Goal: Find specific page/section: Find specific page/section

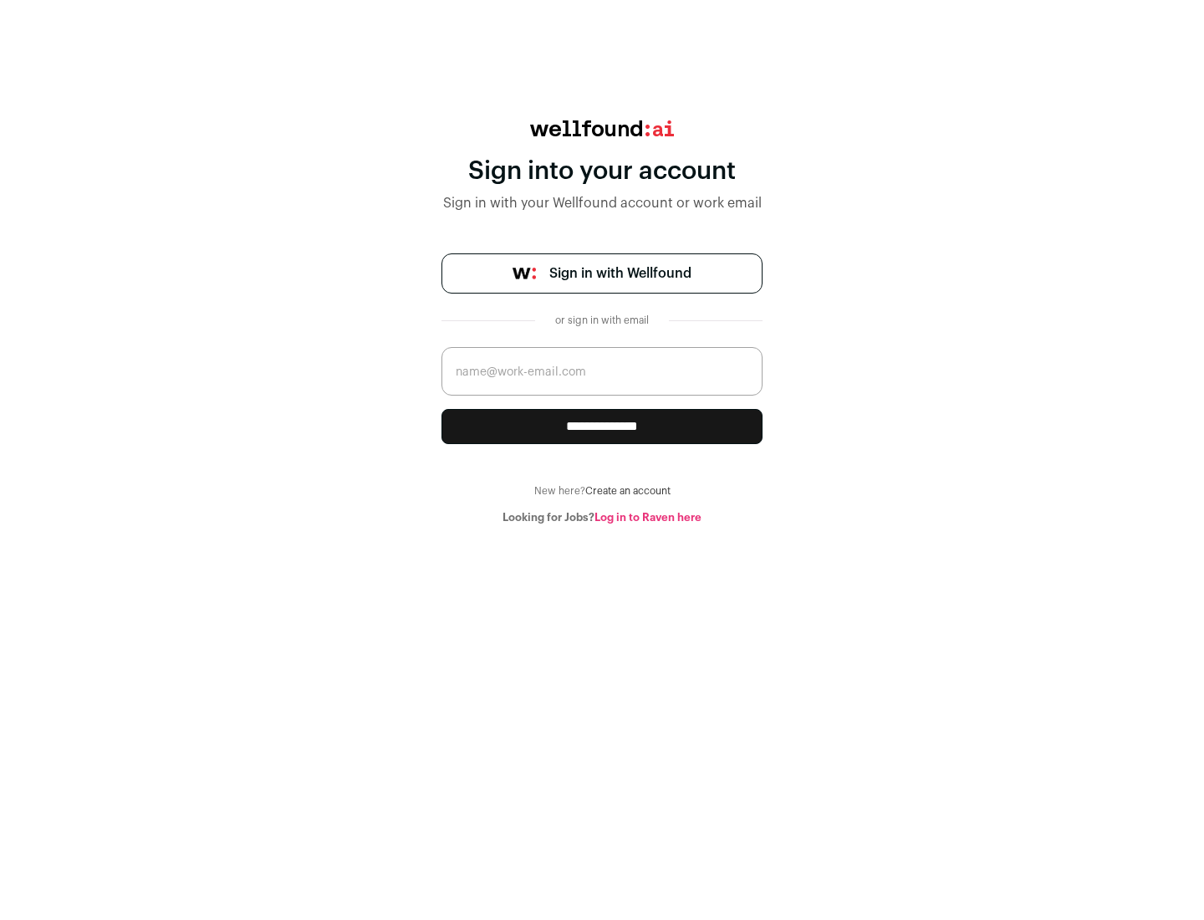
click at [620, 273] on span "Sign in with Wellfound" at bounding box center [620, 273] width 142 height 20
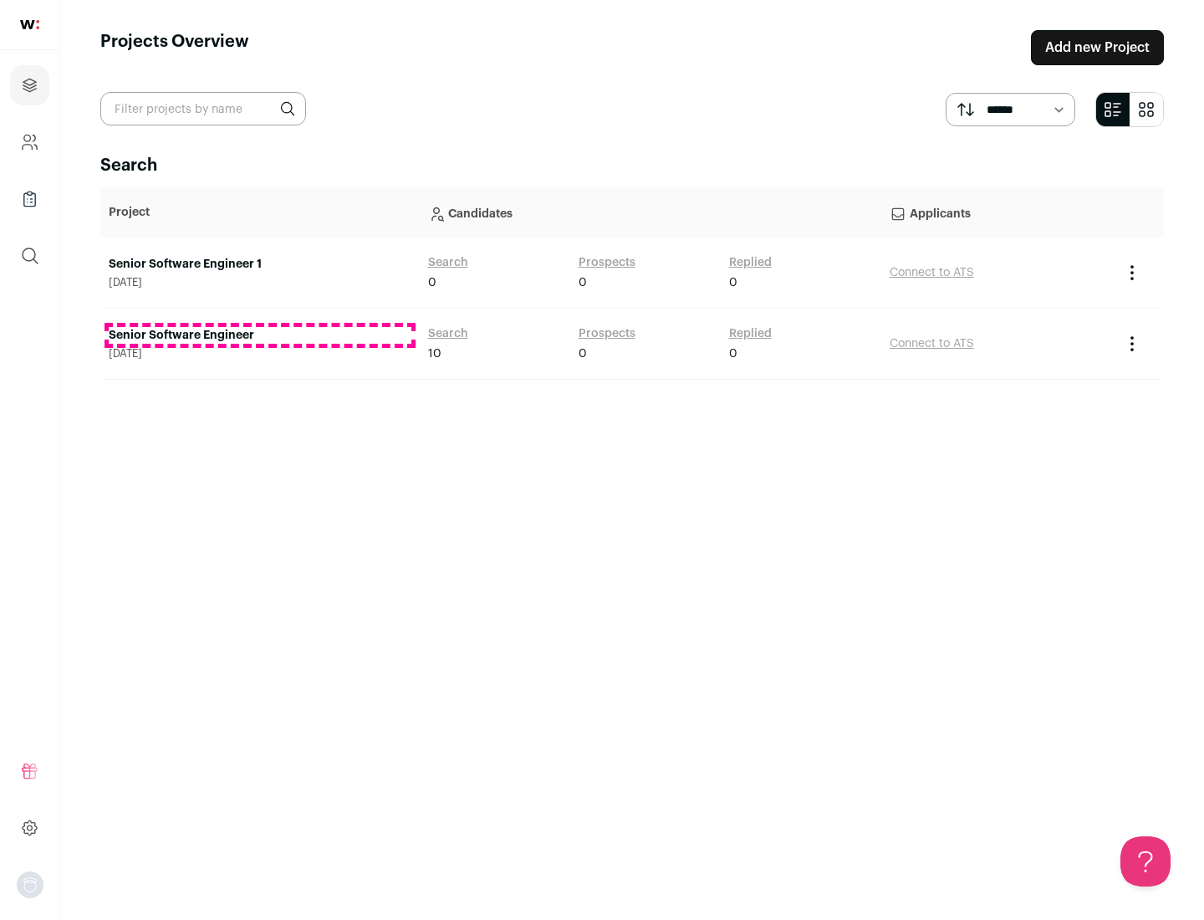
click at [259, 335] on link "Senior Software Engineer" at bounding box center [260, 335] width 303 height 17
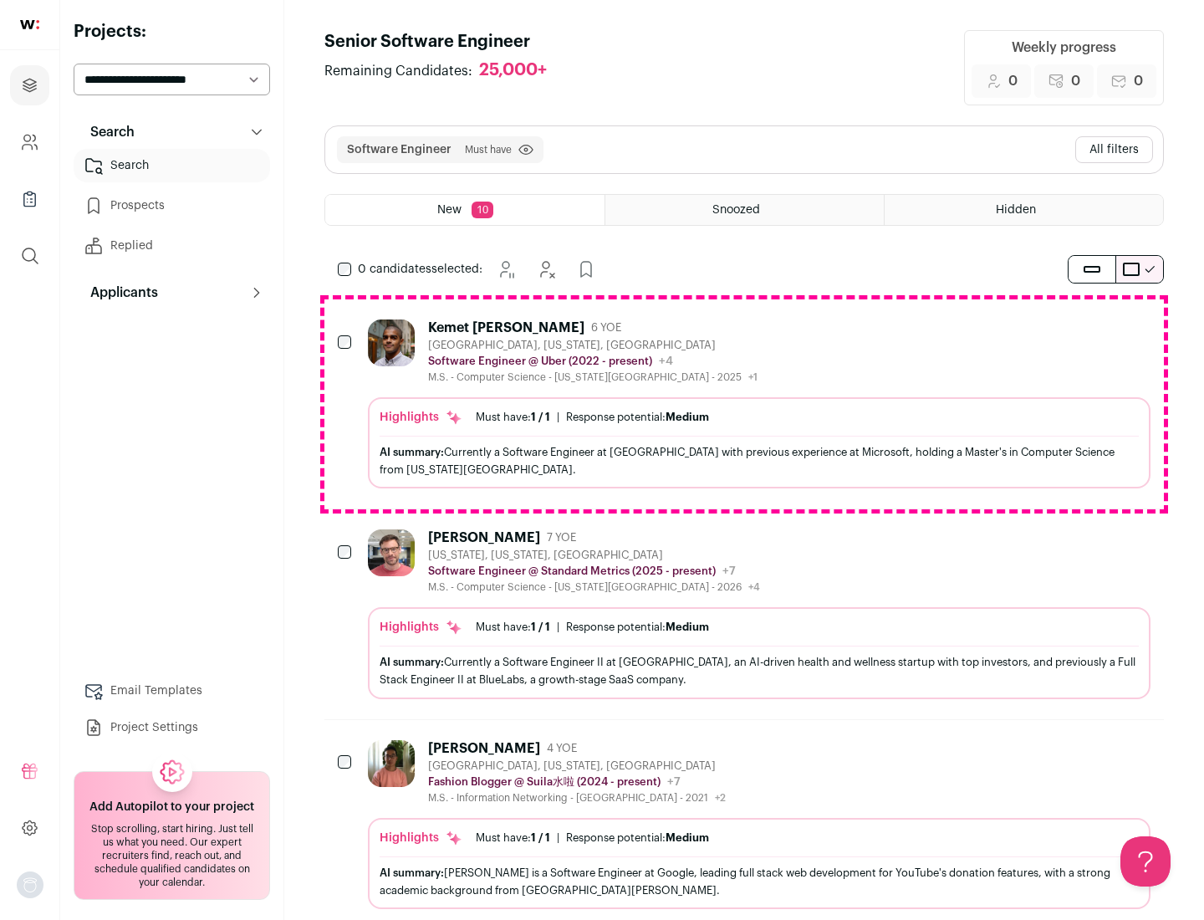
click at [744, 404] on div "Highlights Must have: 1 / 1 How many must haves have been fulfilled? | Response…" at bounding box center [759, 442] width 783 height 91
